Goal: Transaction & Acquisition: Book appointment/travel/reservation

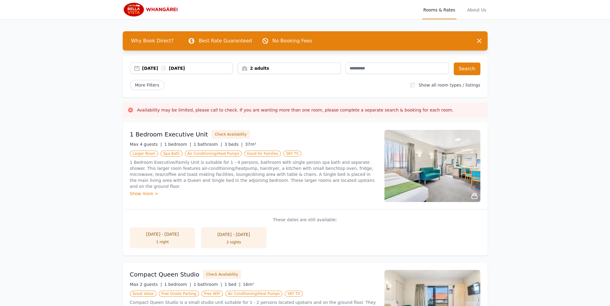
click at [150, 66] on div "26 Aug 2025 27 Aug 2025" at bounding box center [187, 68] width 91 height 6
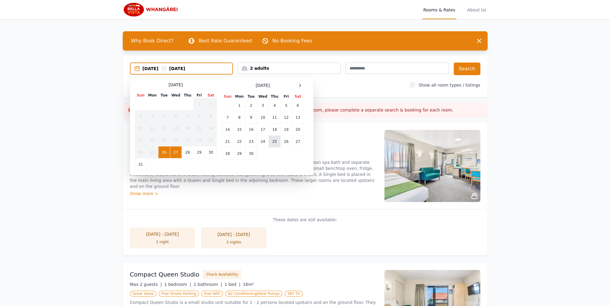
click at [273, 139] on td "25" at bounding box center [275, 141] width 12 height 12
click at [227, 152] on td "28" at bounding box center [228, 153] width 12 height 12
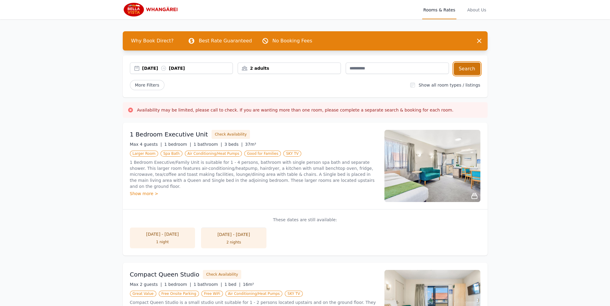
click at [465, 66] on button "Search" at bounding box center [467, 68] width 27 height 13
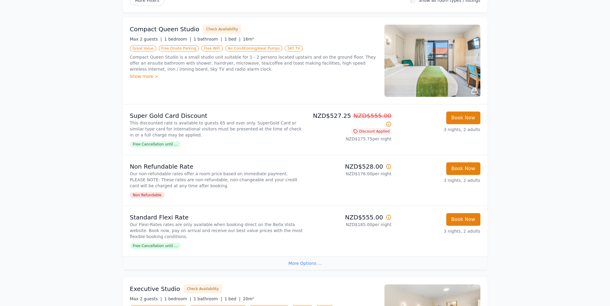
scroll to position [150, 0]
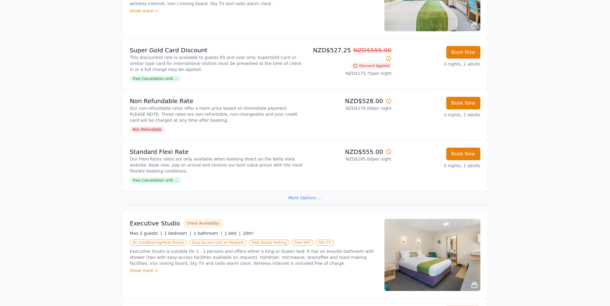
click at [154, 79] on span "Free Cancellation until ..." at bounding box center [155, 79] width 51 height 6
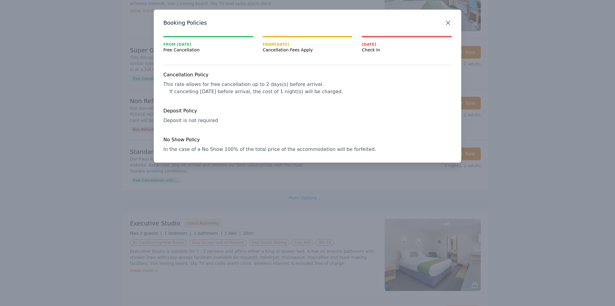
click at [449, 21] on icon "button" at bounding box center [447, 22] width 7 height 7
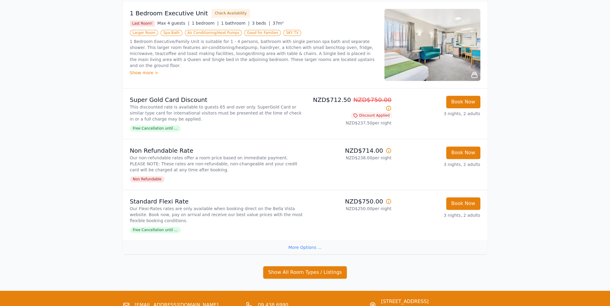
scroll to position [1141, 0]
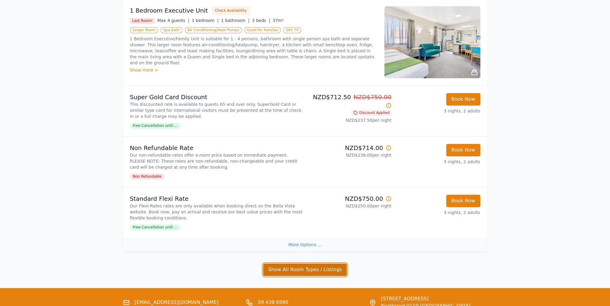
click at [275, 266] on button "Show All Room Types / Listings" at bounding box center [305, 269] width 84 height 13
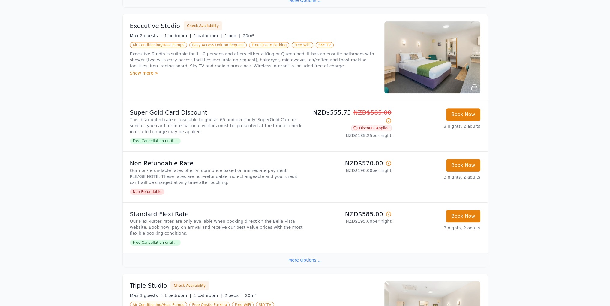
scroll to position [330, 0]
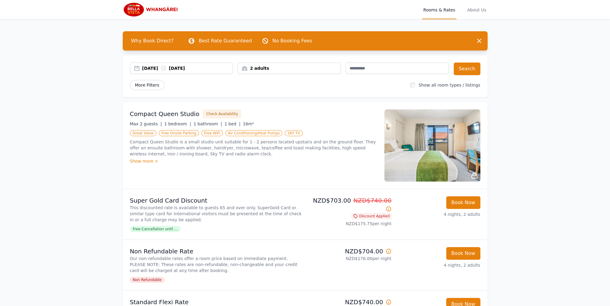
click at [145, 84] on span "More Filters" at bounding box center [147, 85] width 35 height 10
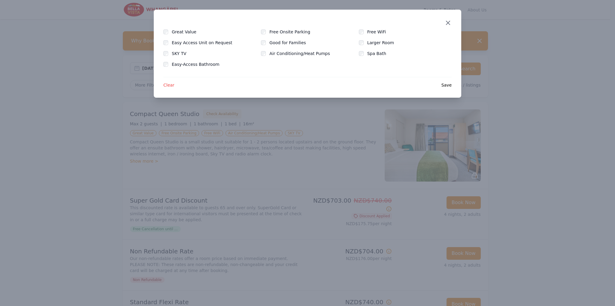
click at [445, 21] on icon "button" at bounding box center [447, 22] width 7 height 7
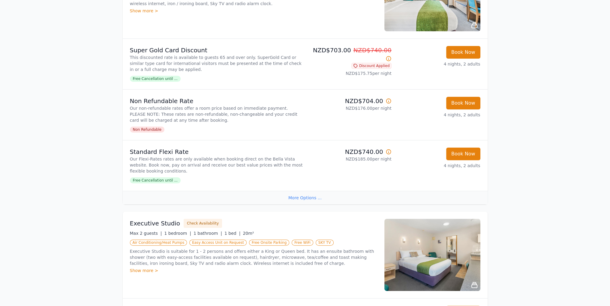
scroll to position [240, 0]
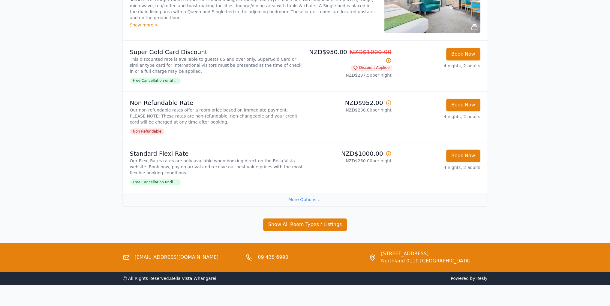
scroll to position [1192, 0]
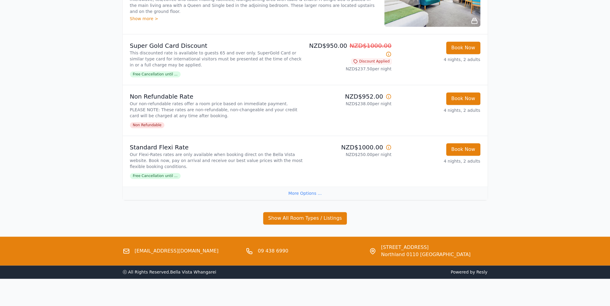
drag, startPoint x: 478, startPoint y: 245, endPoint x: 380, endPoint y: 247, distance: 97.3
click at [380, 247] on div "322 Western Hills Drive, Avenues, Whangārei Northland 0110 New Zealand" at bounding box center [428, 251] width 119 height 14
copy span "[STREET_ADDRESS]"
